Goal: Obtain resource: Obtain resource

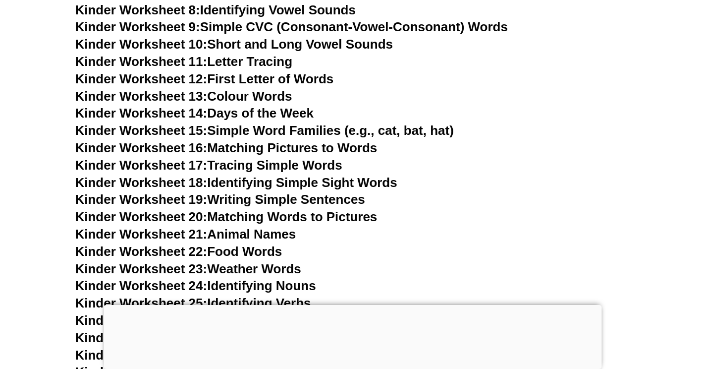
scroll to position [559, 0]
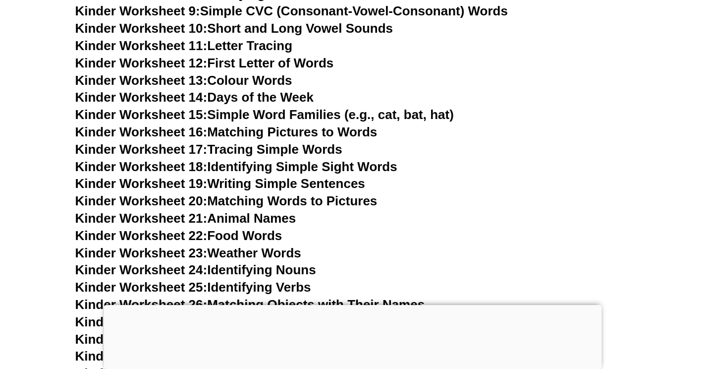
click at [273, 133] on link "Kinder Worksheet 16: Matching Pictures to Words" at bounding box center [226, 131] width 302 height 15
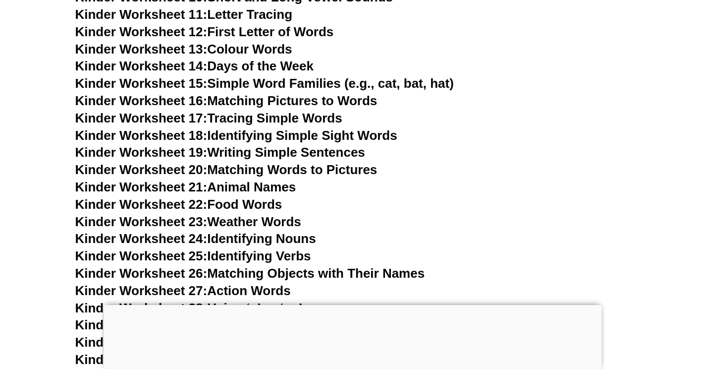
scroll to position [606, 0]
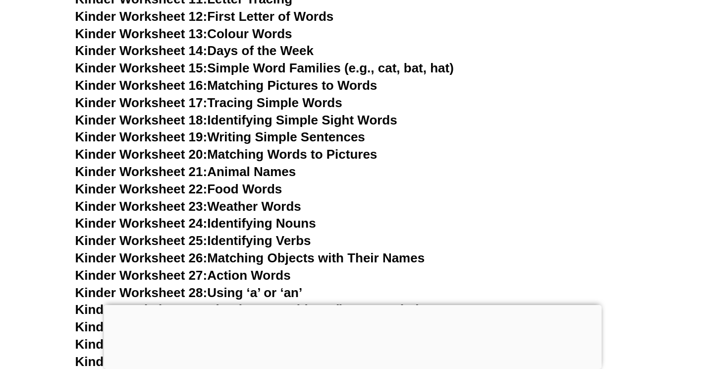
click at [254, 225] on link "Kinder Worksheet 24: Identifying Nouns" at bounding box center [195, 222] width 241 height 15
click at [277, 242] on link "Kinder Worksheet 25: Identifying Verbs" at bounding box center [193, 240] width 236 height 15
click at [393, 260] on link "Kinder Worksheet 26: Matching Objects with Their Names" at bounding box center [250, 257] width 350 height 15
click at [248, 270] on link "Kinder Worksheet 27: Action Words" at bounding box center [182, 275] width 215 height 15
click at [273, 293] on link "Kinder Worksheet 28: Using ‘a’ or ‘an’" at bounding box center [188, 292] width 227 height 15
